Goal: Transaction & Acquisition: Download file/media

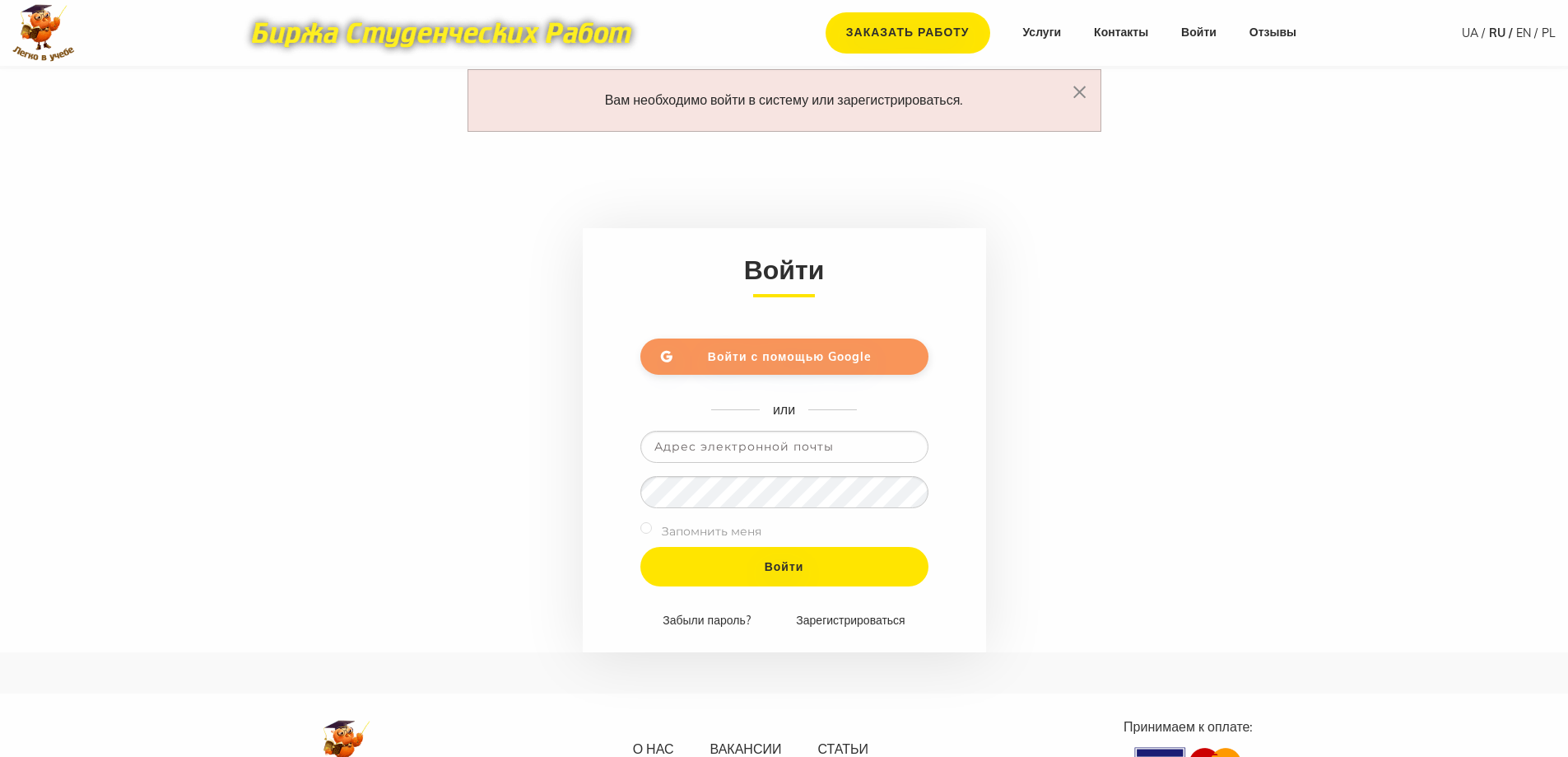
click at [707, 340] on link "Войти с помощью Google" at bounding box center [784, 357] width 288 height 36
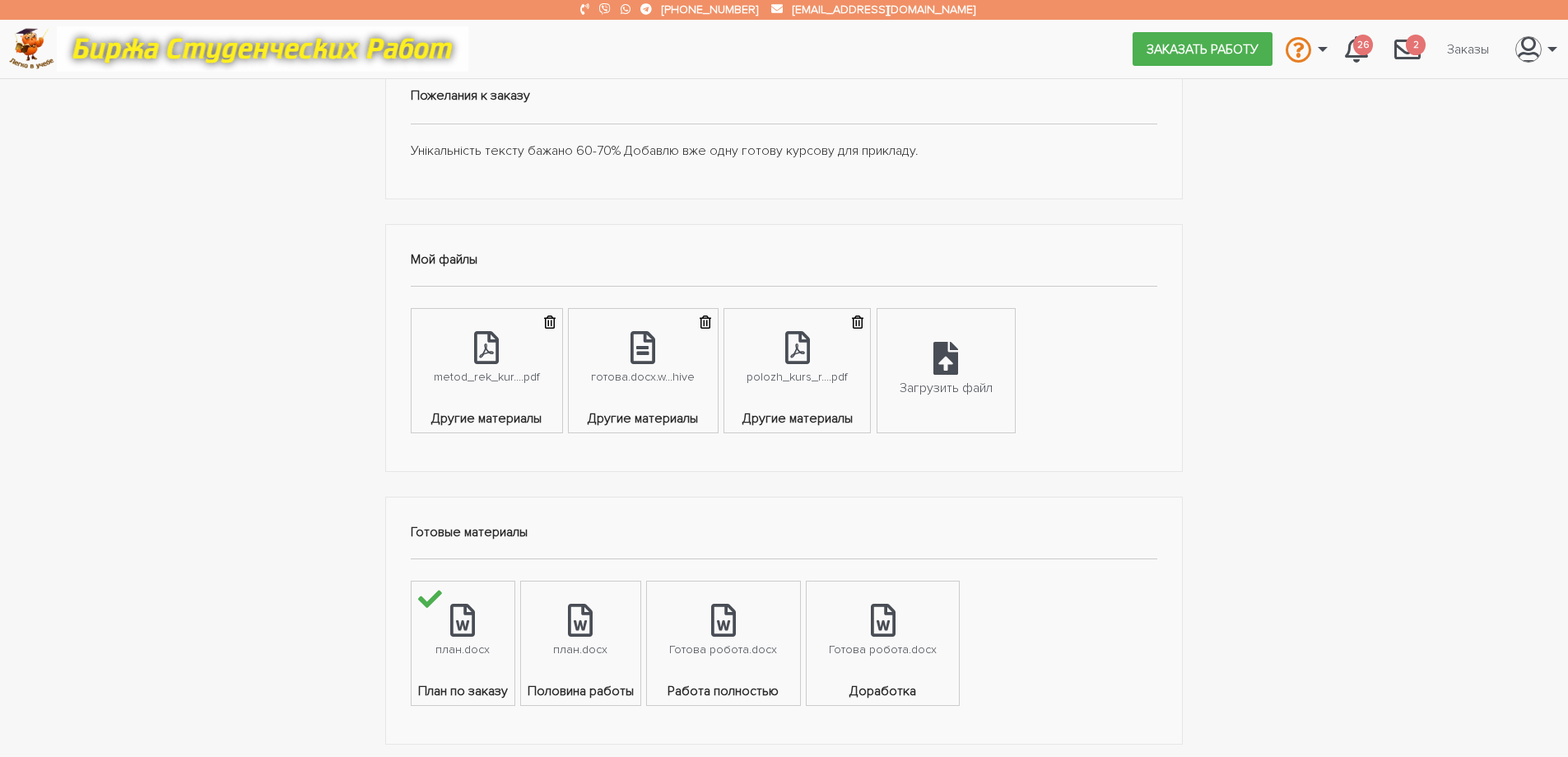
scroll to position [576, 0]
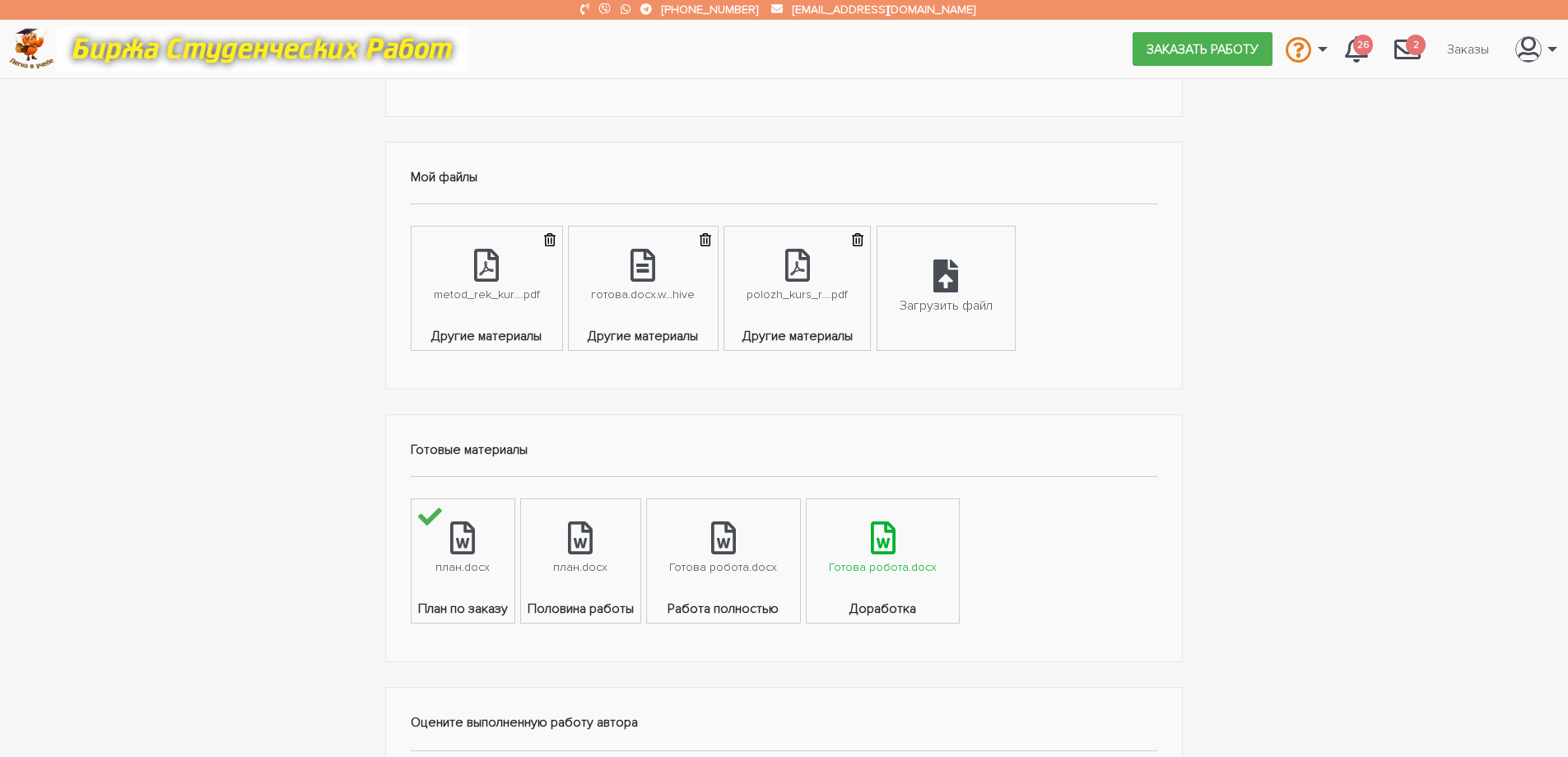
click at [913, 589] on link "Готова робота.docx" at bounding box center [882, 548] width 152 height 99
click at [886, 563] on div "Готова робота.docx" at bounding box center [883, 566] width 108 height 19
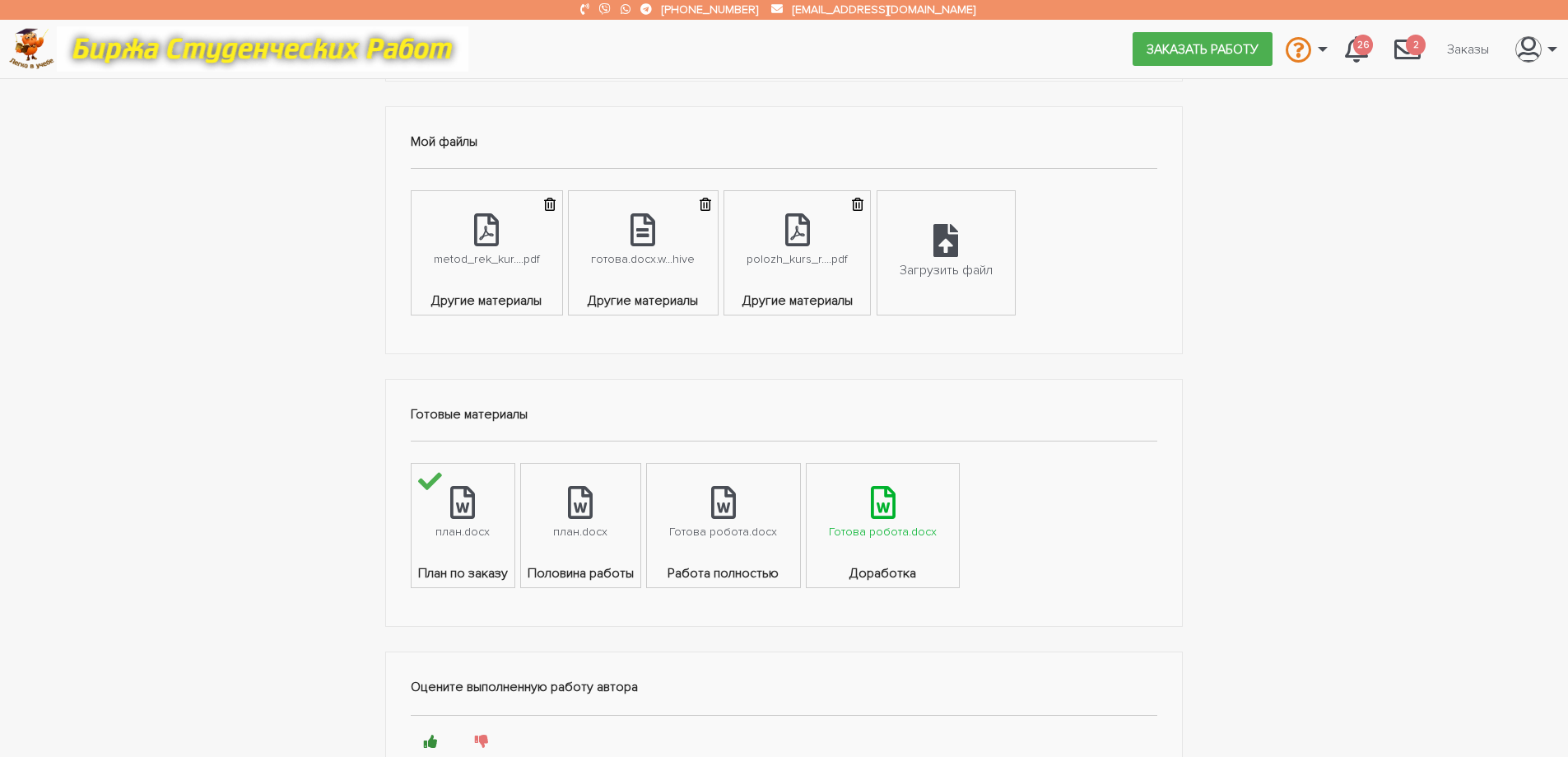
scroll to position [906, 0]
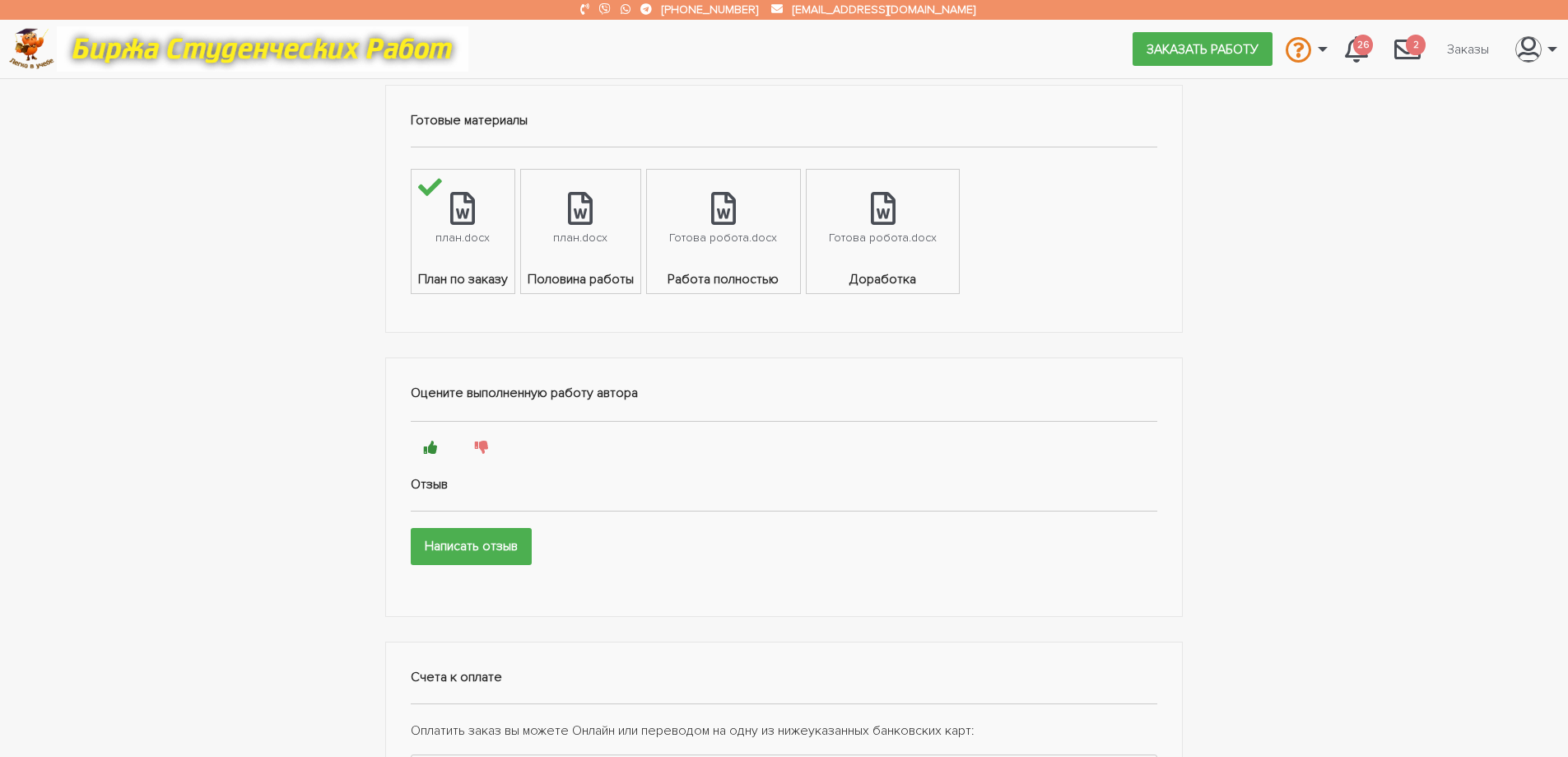
click at [871, 243] on div "Готова робота.docx" at bounding box center [883, 237] width 108 height 19
click at [727, 236] on div "Готова робота.docx" at bounding box center [723, 237] width 108 height 19
click at [729, 240] on div "Готова робота.docx" at bounding box center [723, 237] width 108 height 19
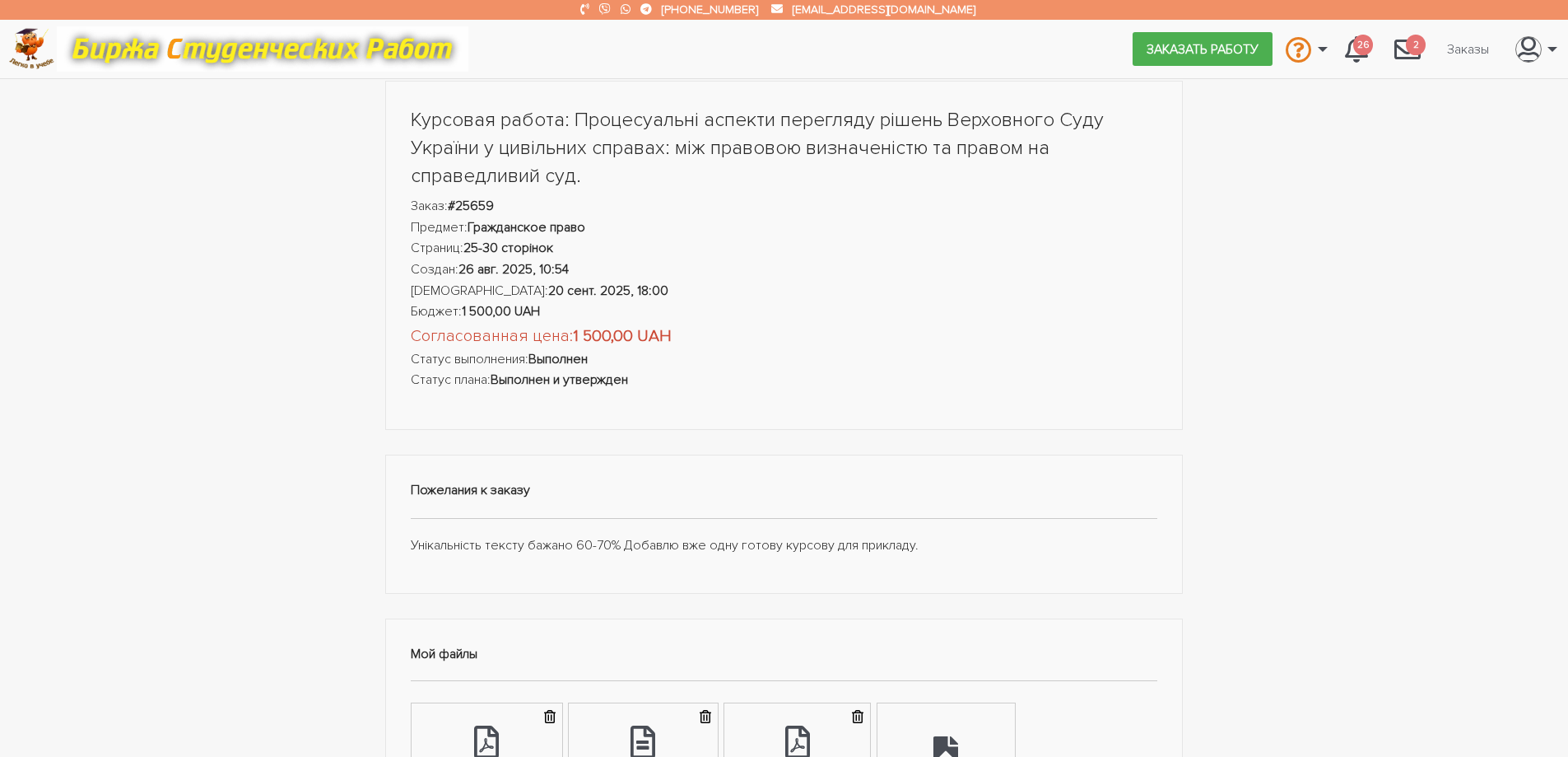
scroll to position [82, 0]
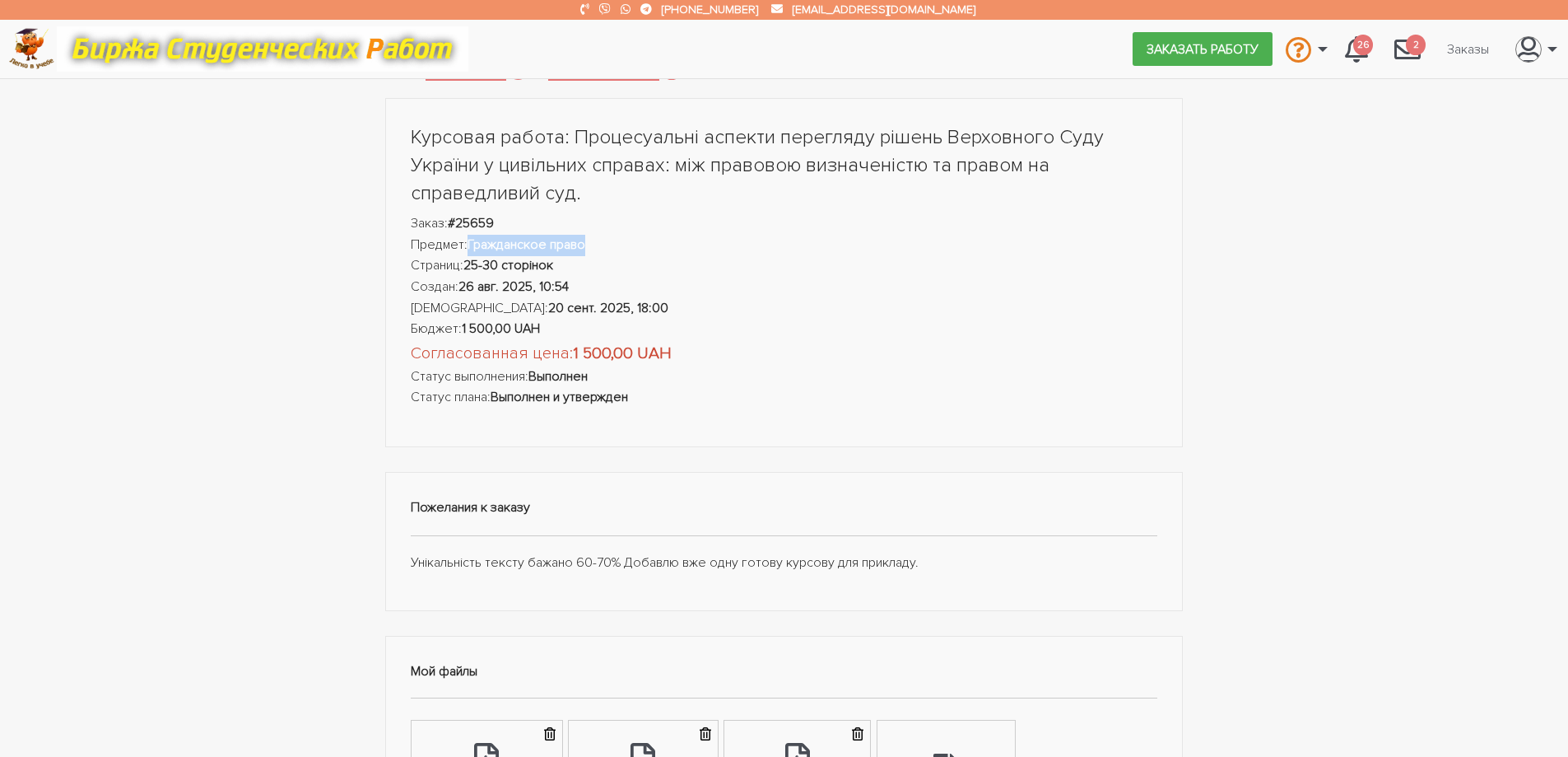
drag, startPoint x: 470, startPoint y: 243, endPoint x: 585, endPoint y: 243, distance: 115.0
click at [585, 243] on strong "Гражданское право" at bounding box center [526, 244] width 118 height 17
copy strong "Гражданское право"
